Goal: Transaction & Acquisition: Download file/media

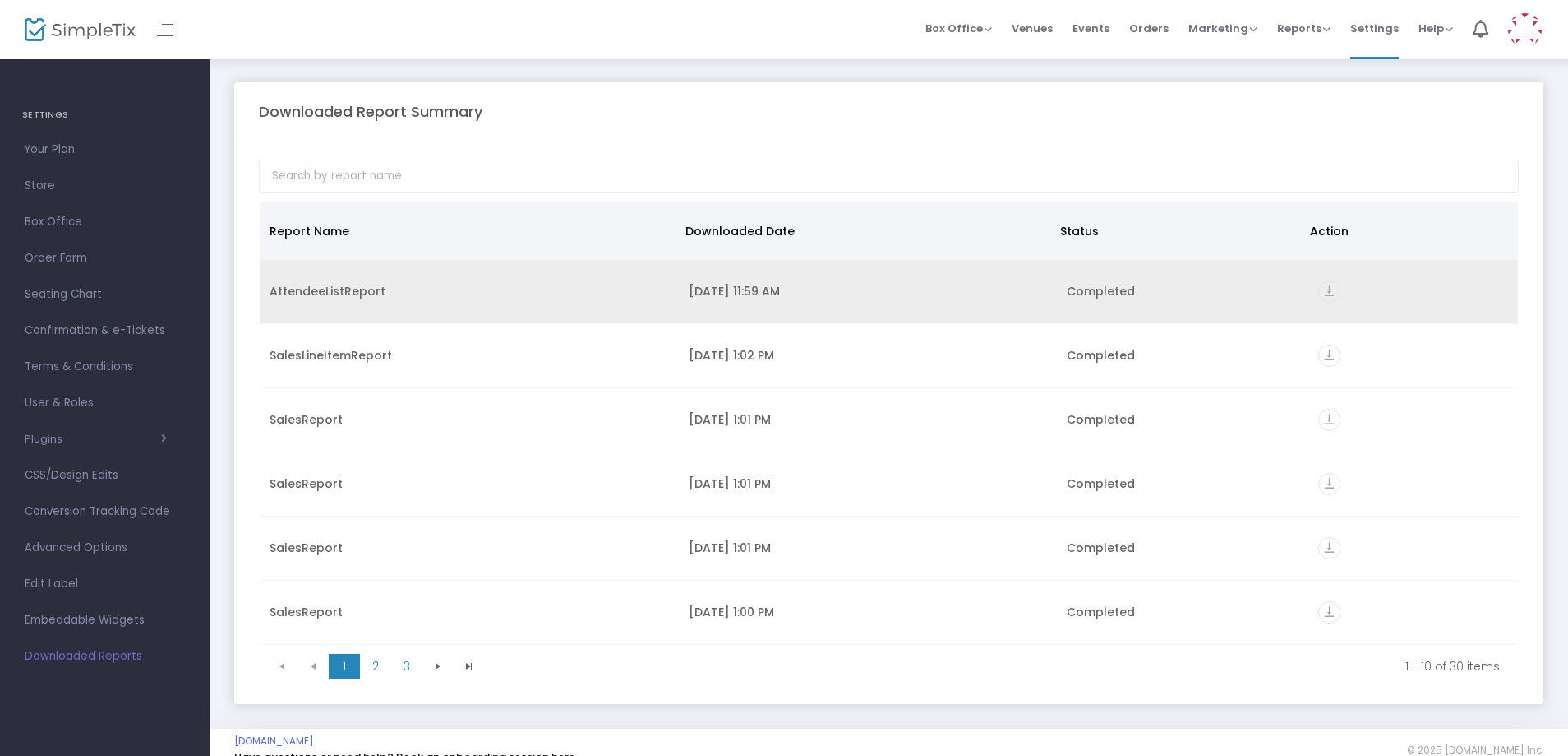
click at [1318, 291] on icon "vertical_align_bottom" at bounding box center [1330, 291] width 23 height 23
click at [1318, 289] on icon "vertical_align_bottom" at bounding box center [1330, 291] width 23 height 23
